Goal: Transaction & Acquisition: Purchase product/service

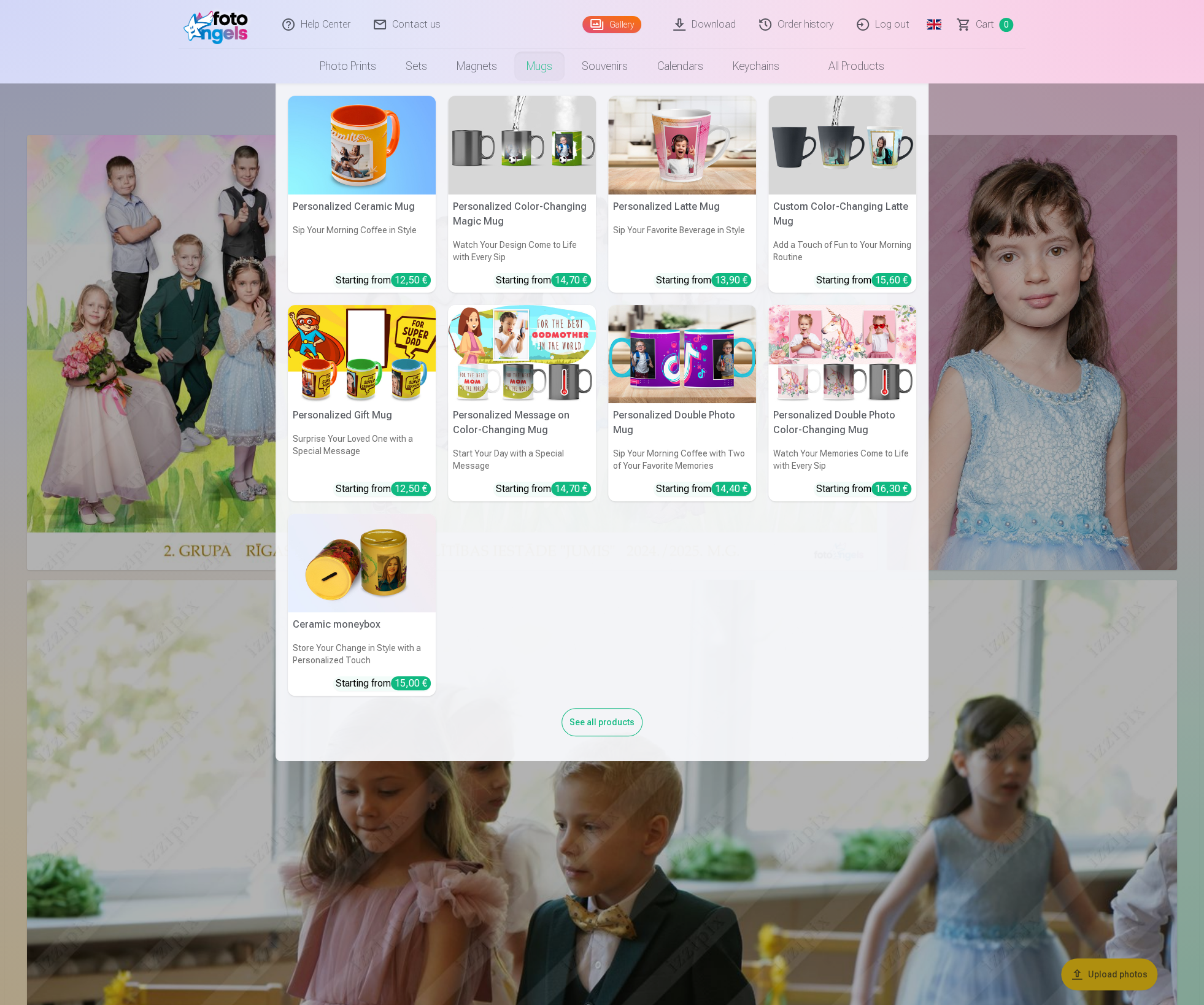
click at [345, 354] on img at bounding box center [362, 354] width 148 height 99
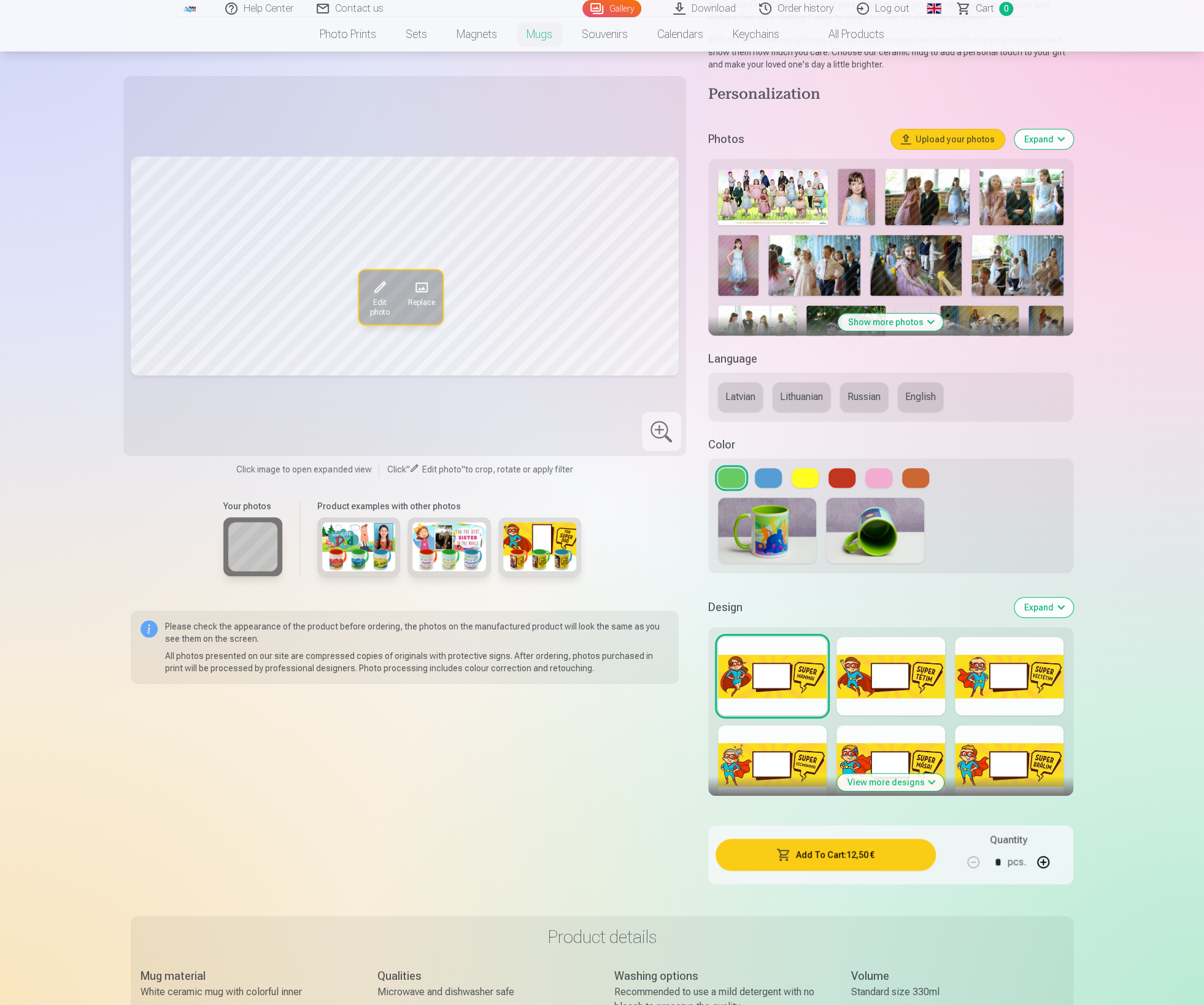
scroll to position [281, 0]
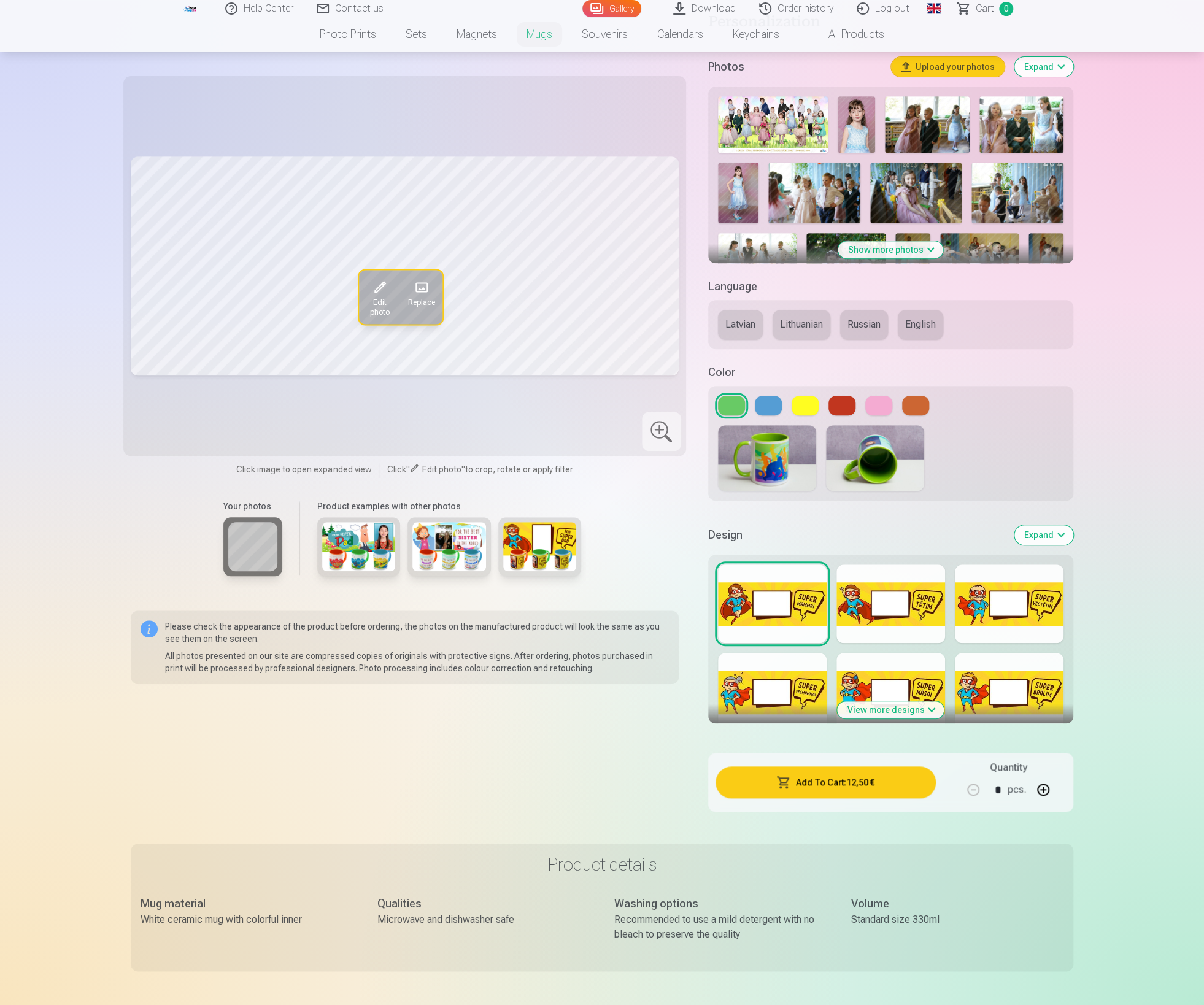
click at [859, 126] on img at bounding box center [856, 124] width 38 height 57
click at [1052, 526] on button "Expand" at bounding box center [1043, 535] width 59 height 20
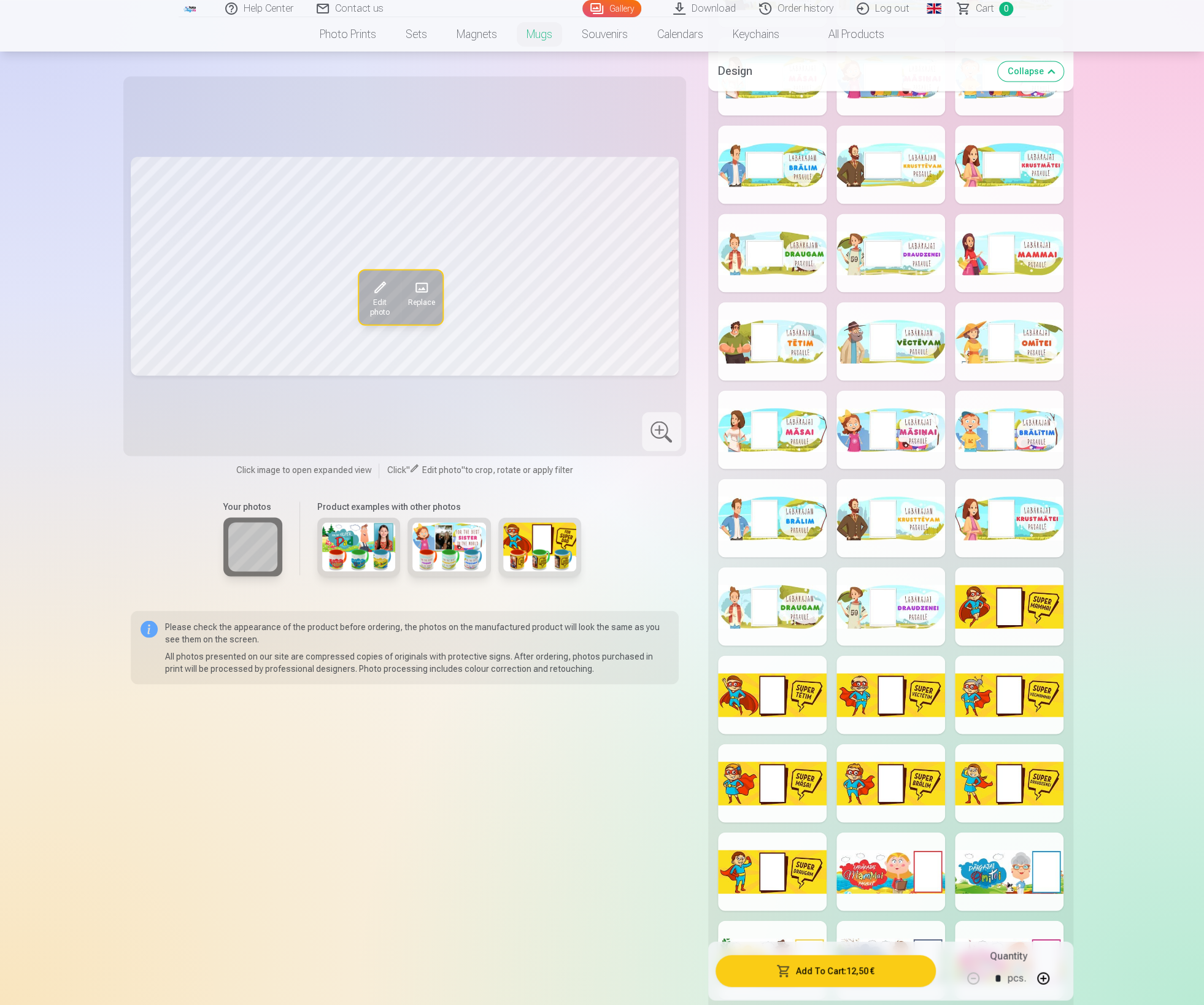
scroll to position [1164, 0]
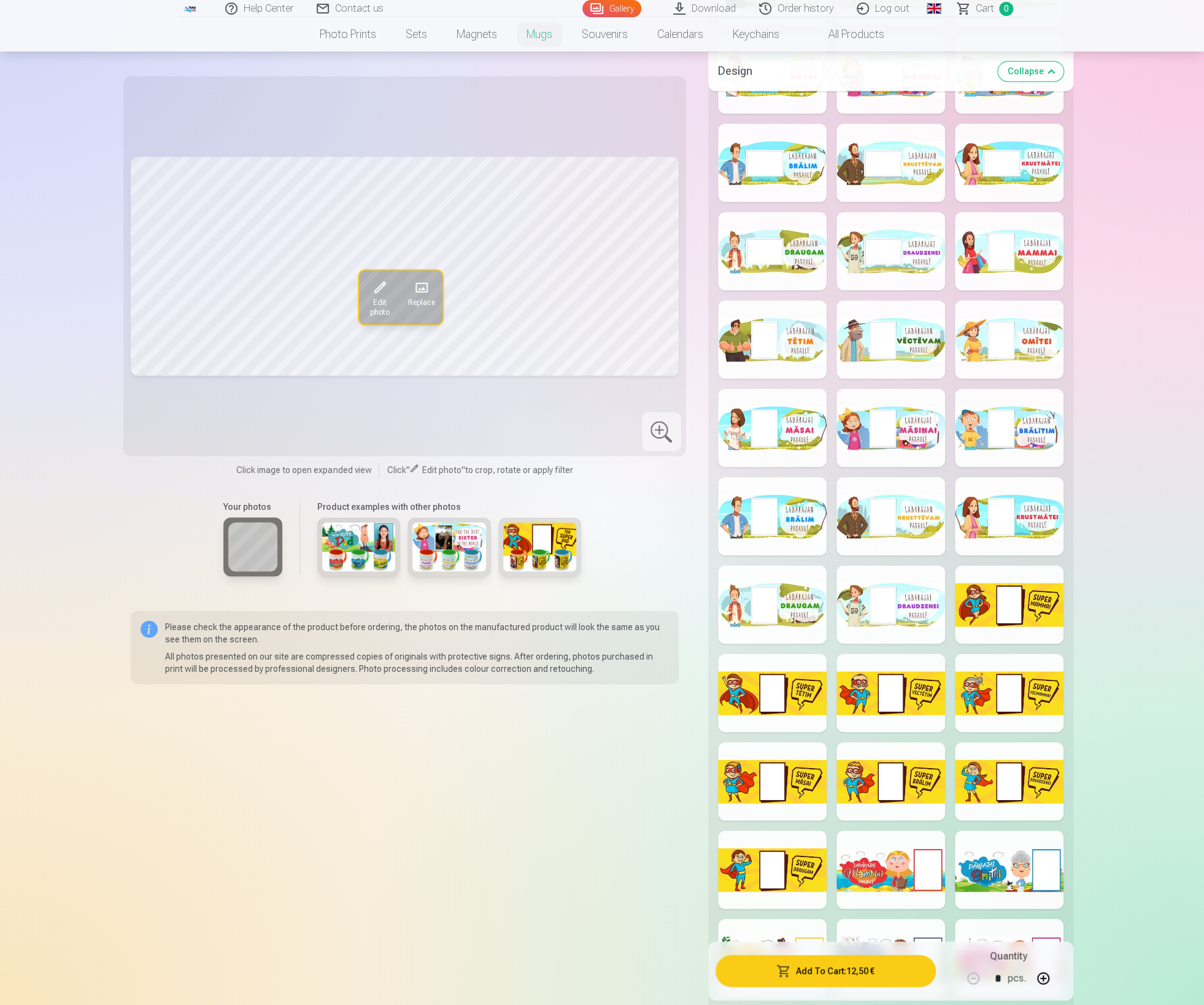
click at [1019, 618] on div at bounding box center [1009, 605] width 109 height 78
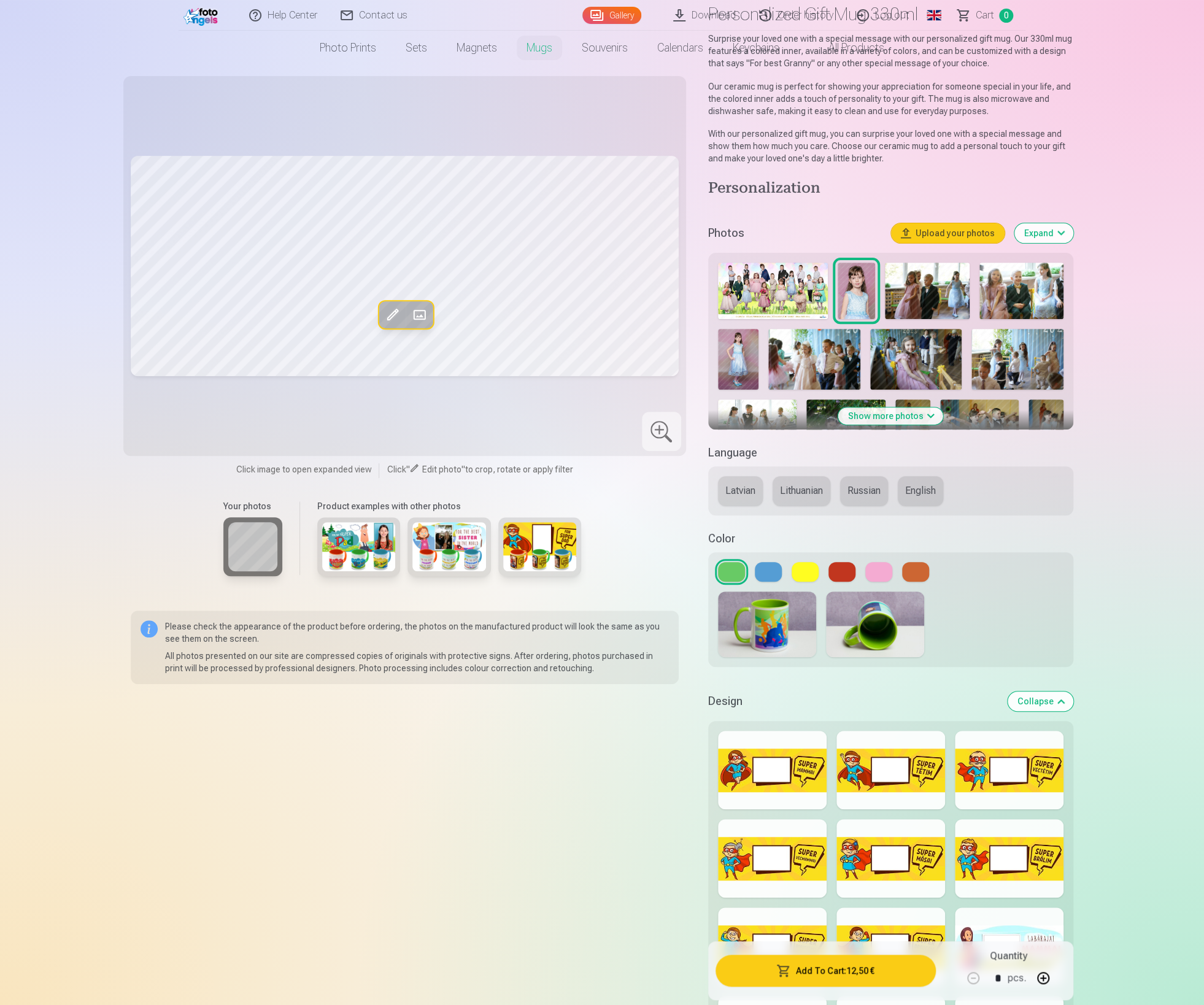
scroll to position [0, 0]
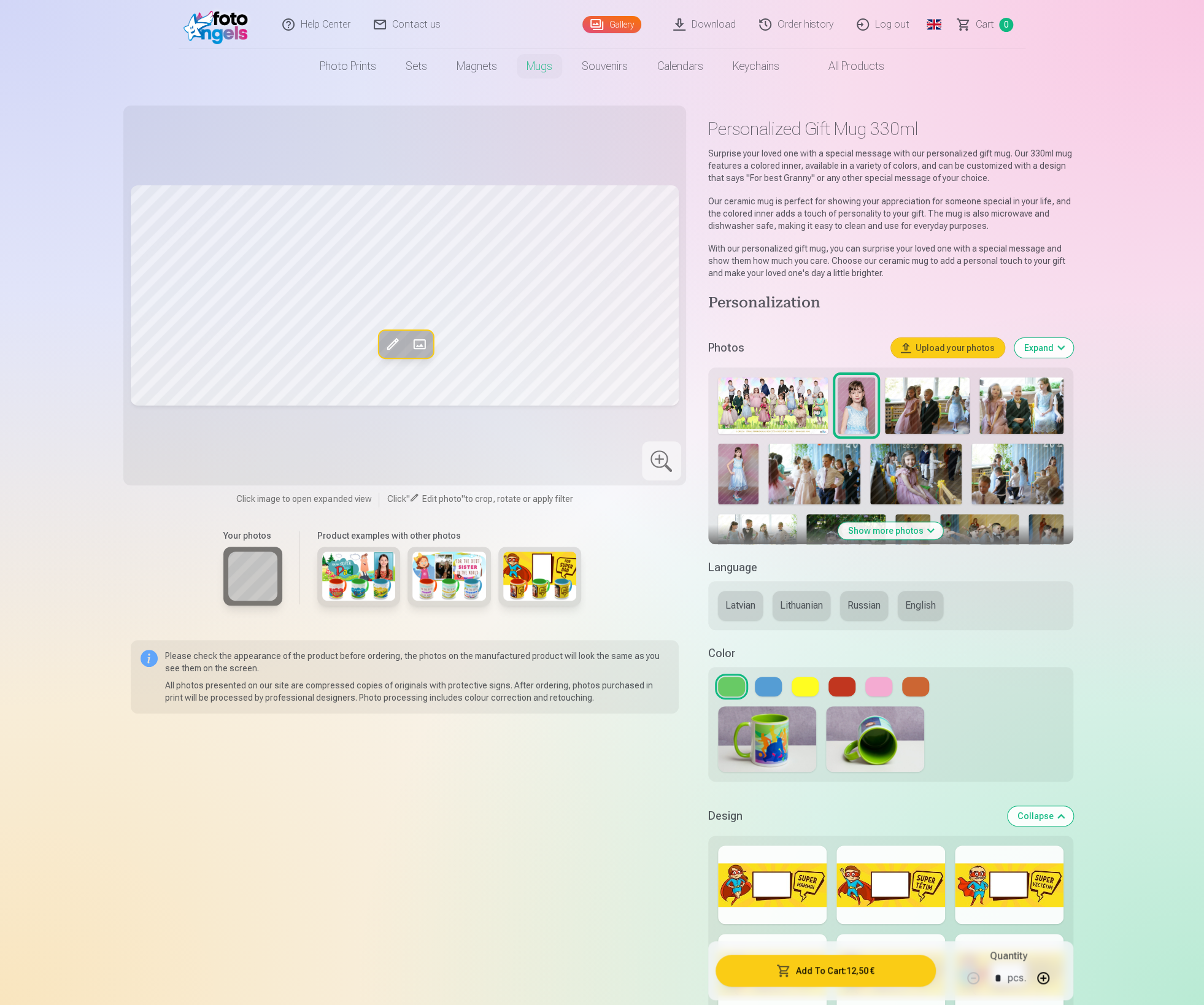
click at [937, 25] on link "Global" at bounding box center [934, 24] width 25 height 49
click at [833, 115] on link "Russian (ru)" at bounding box center [869, 112] width 143 height 25
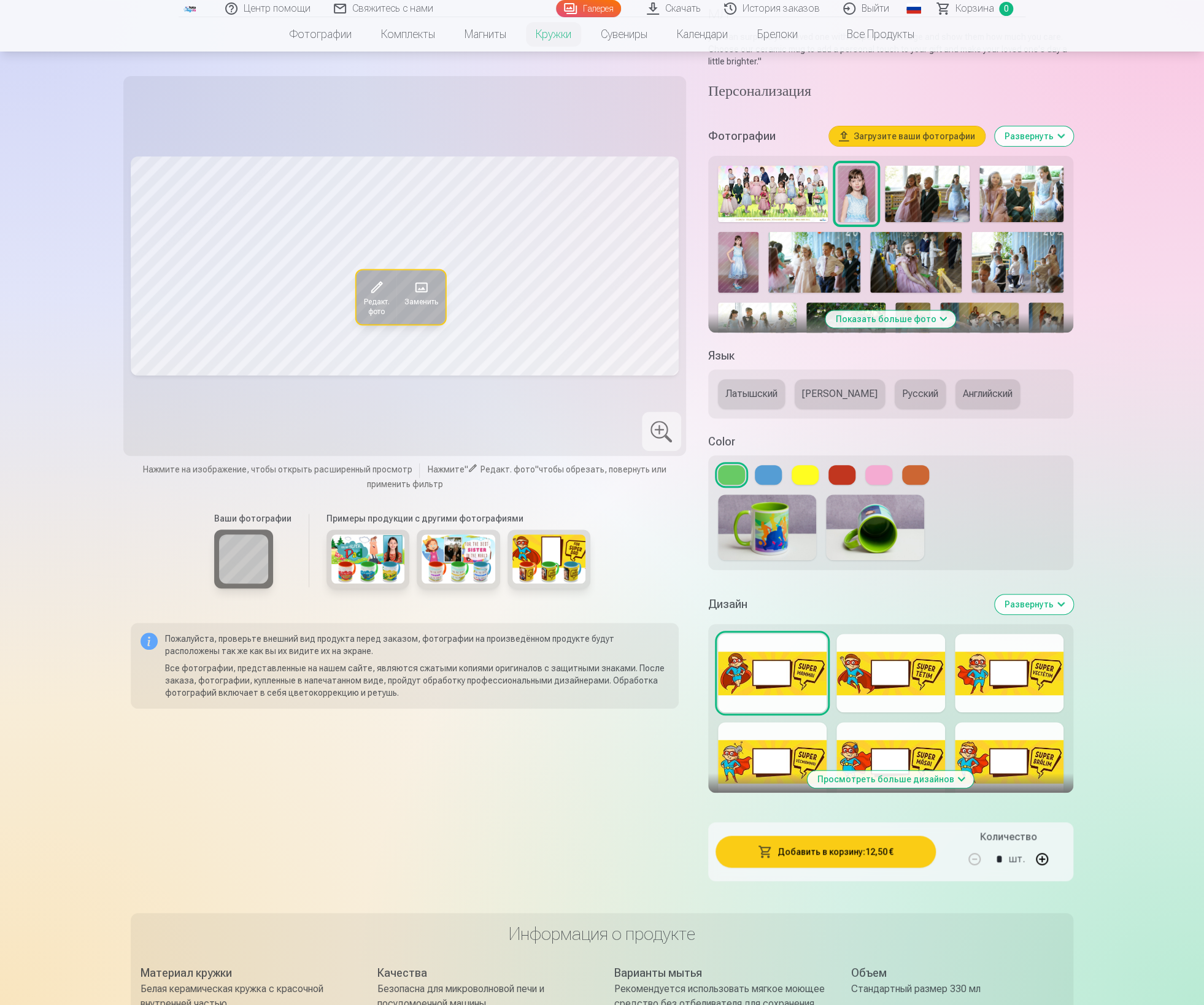
scroll to position [176, 0]
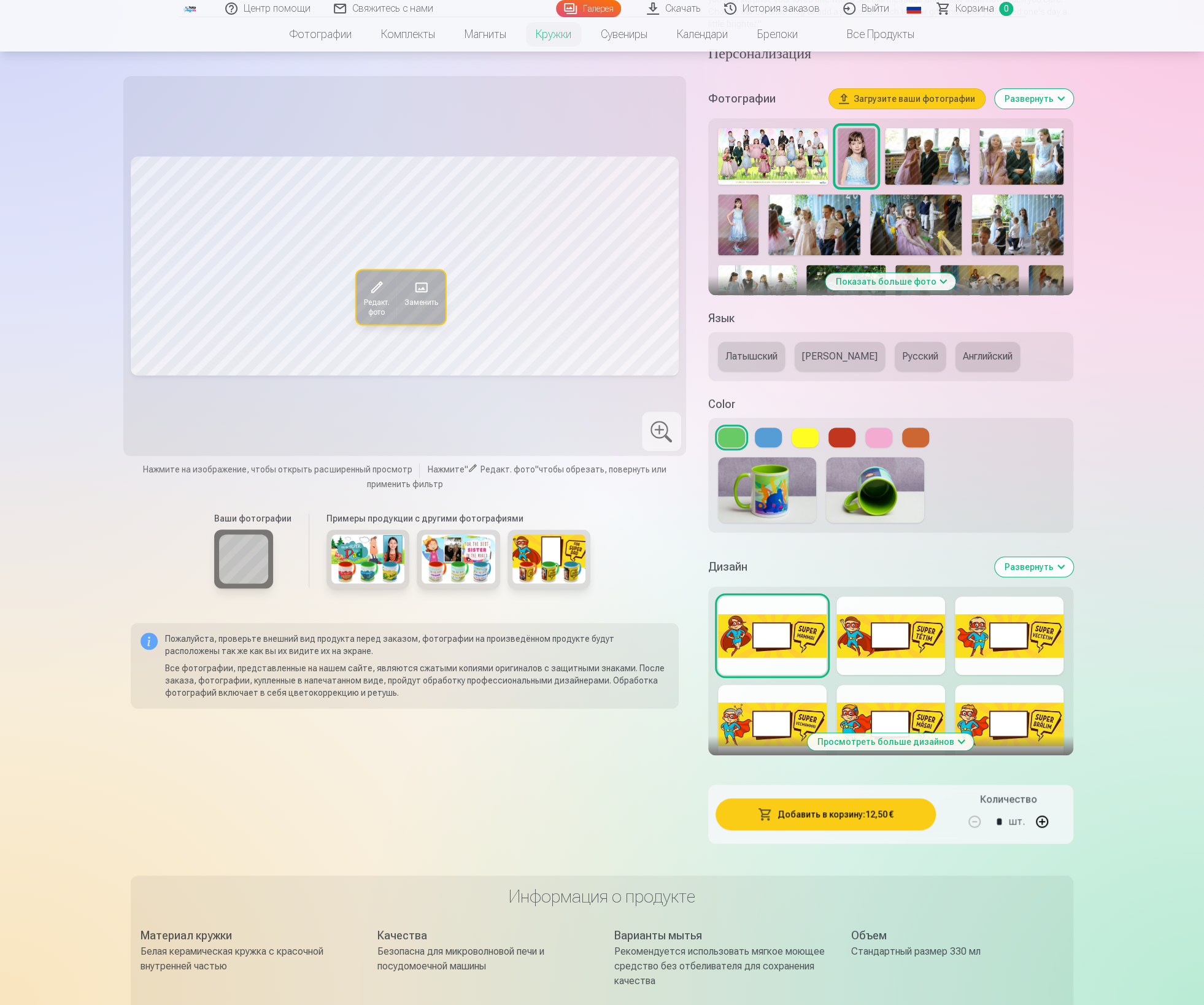
click at [1030, 562] on button "Развернуть" at bounding box center [1034, 567] width 78 height 20
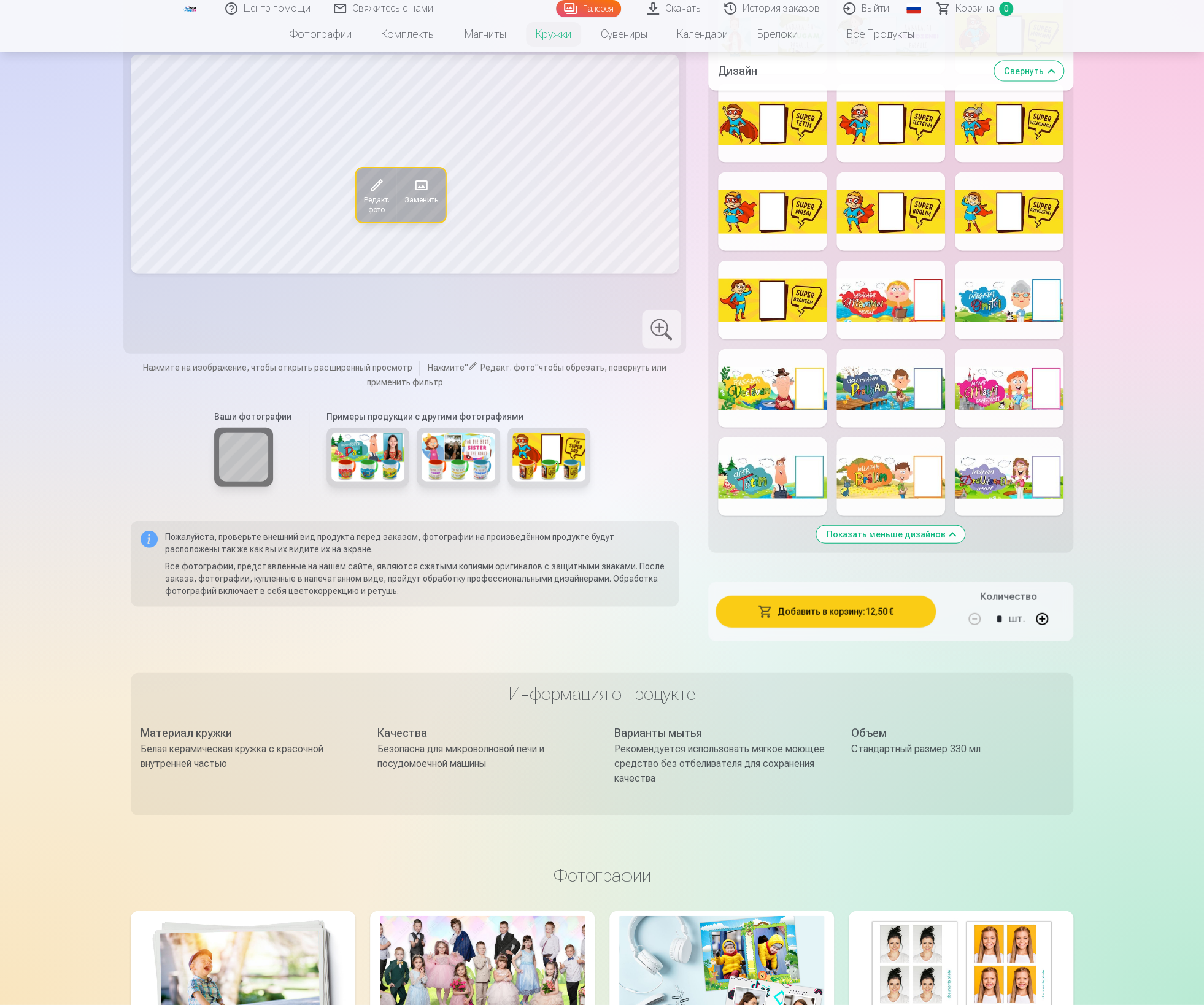
scroll to position [1668, 0]
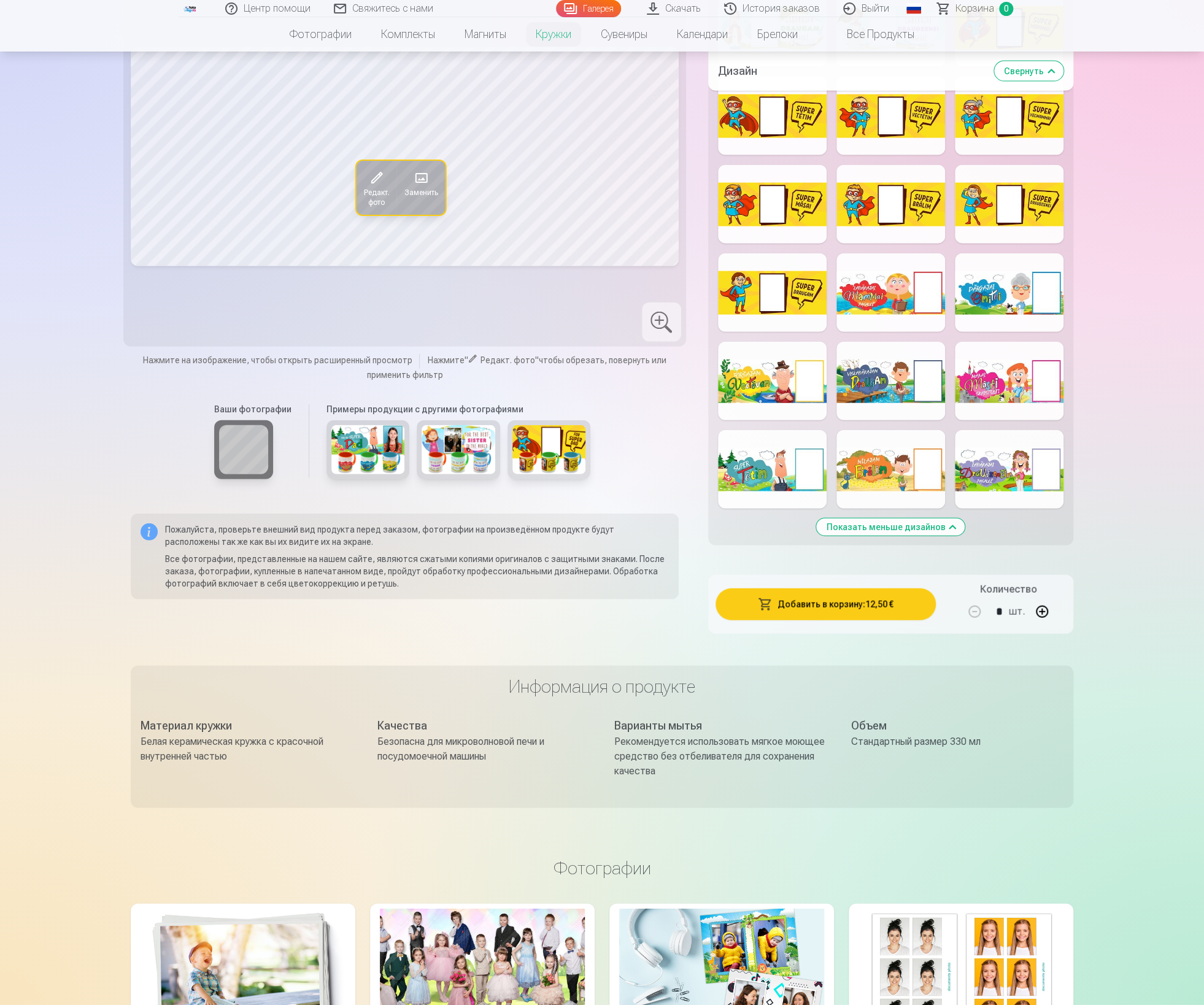
click at [899, 474] on div at bounding box center [890, 470] width 109 height 78
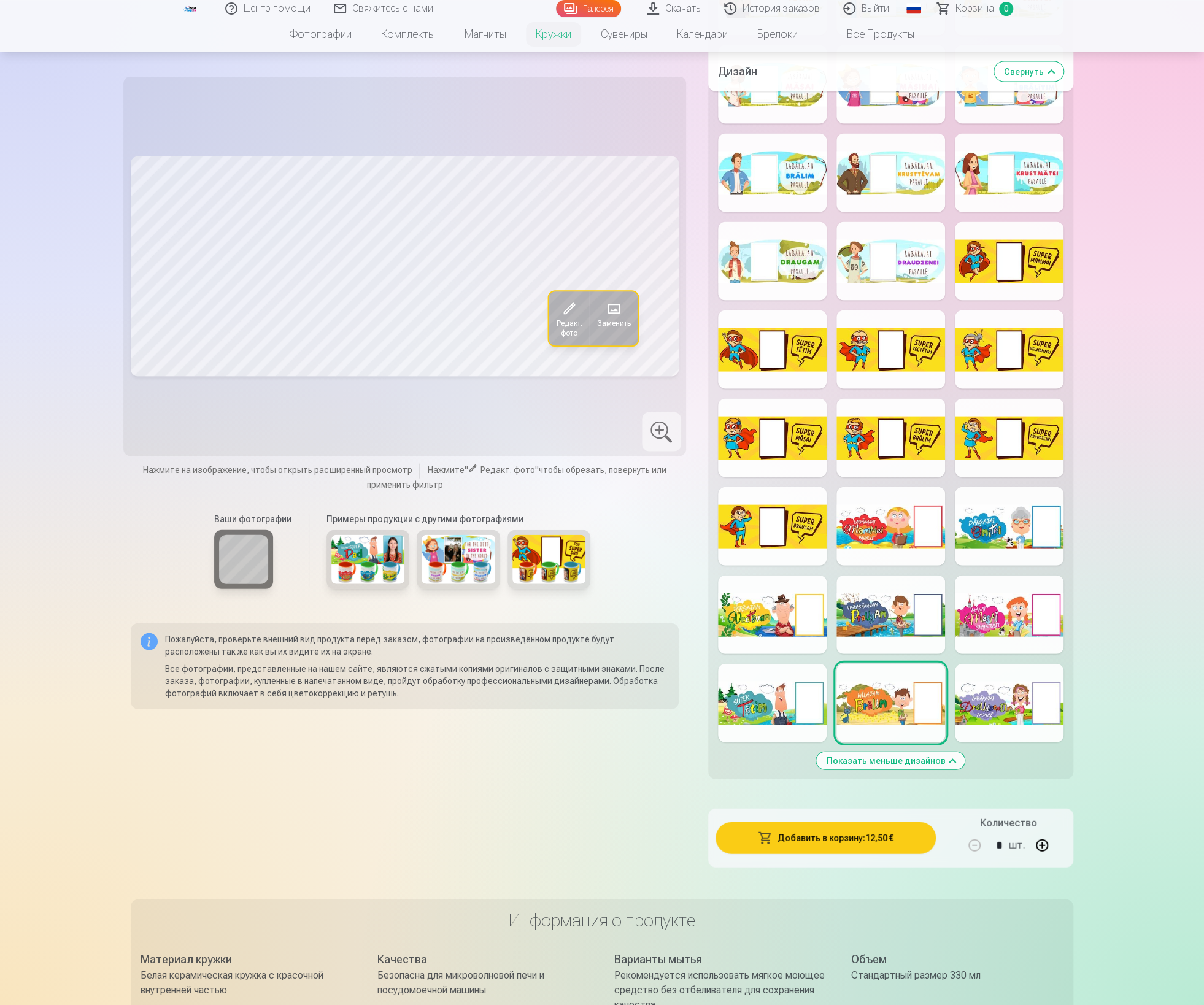
scroll to position [1414, 0]
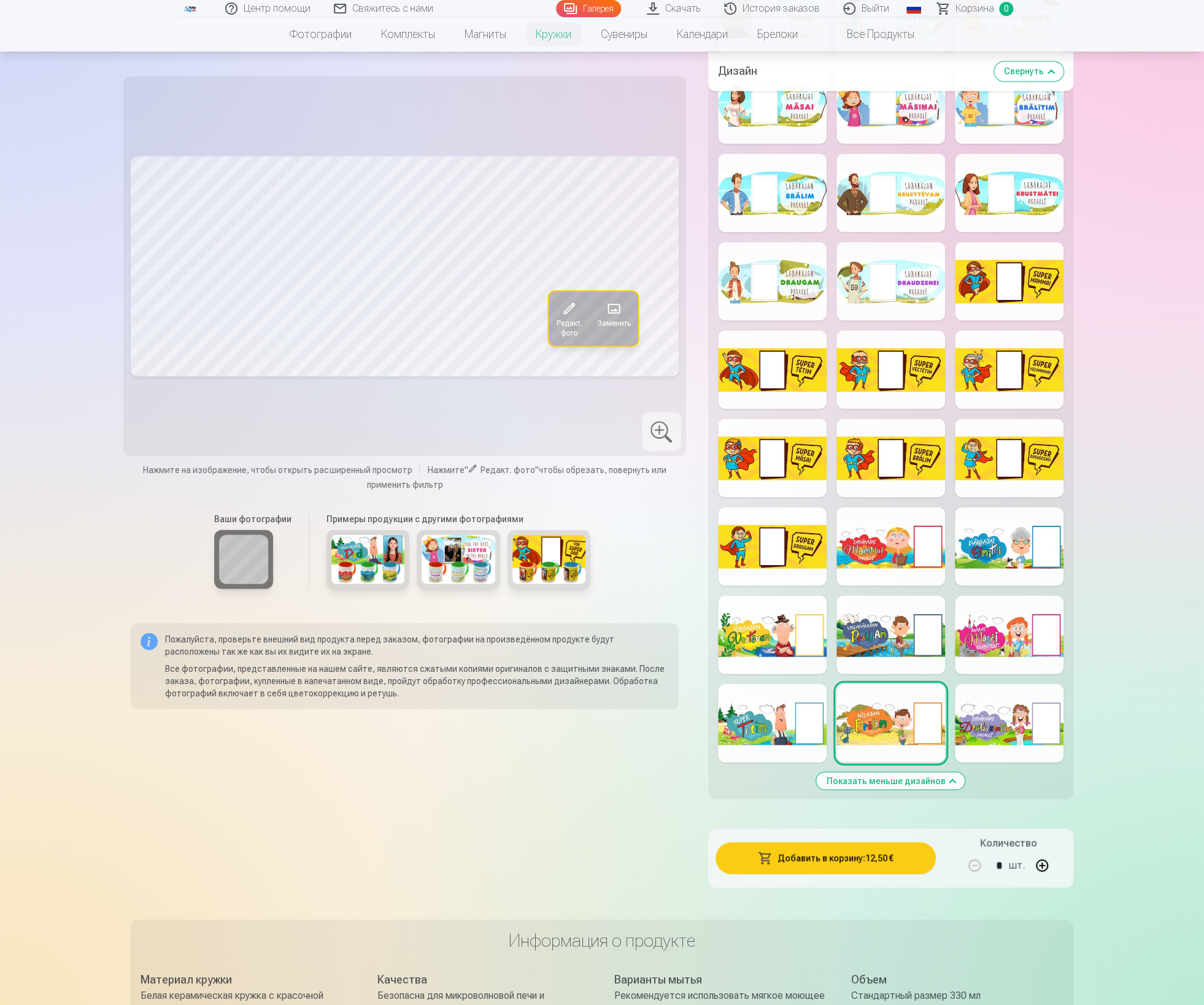
click at [881, 535] on div at bounding box center [890, 546] width 109 height 78
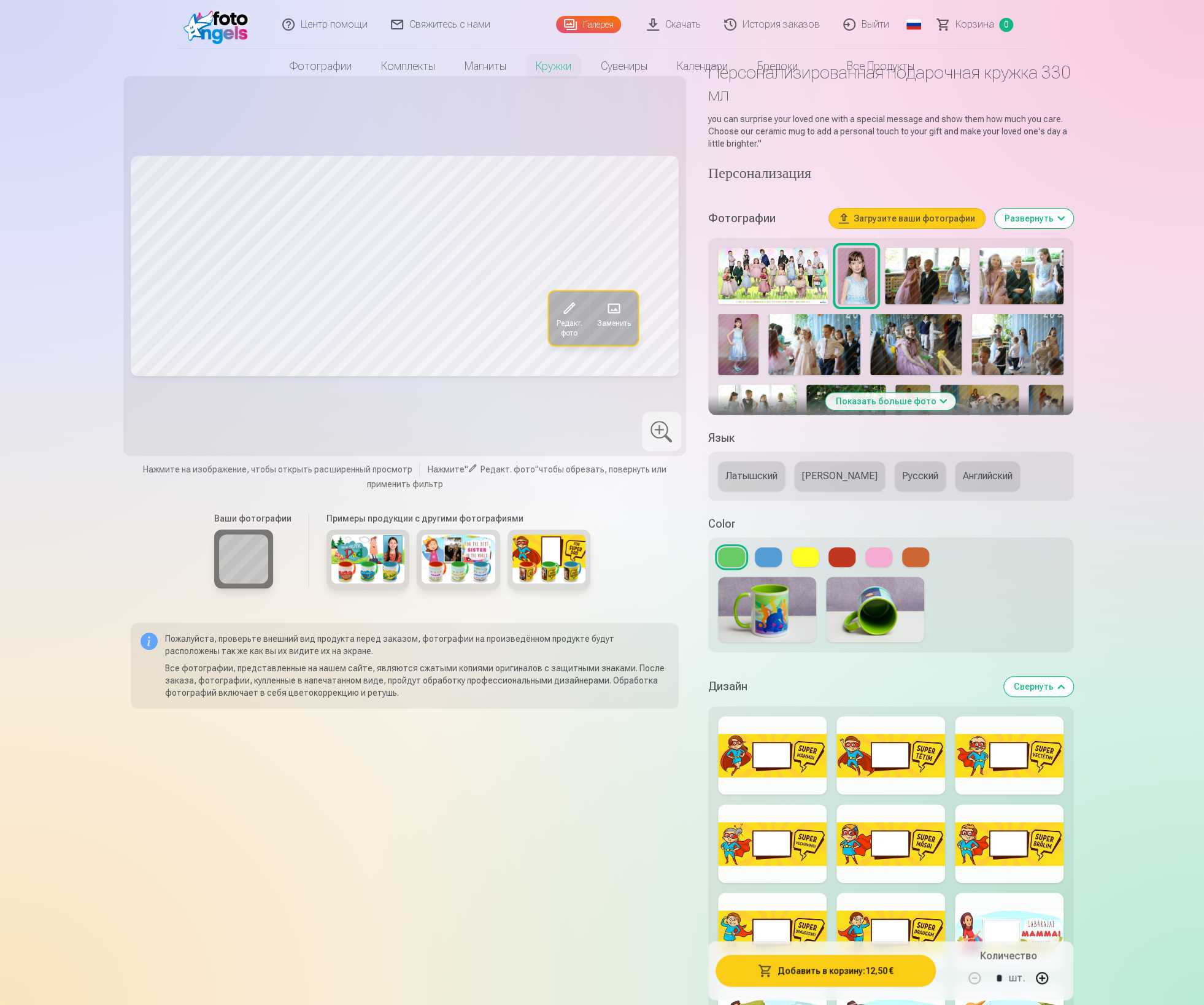
scroll to position [0, 0]
